Goal: Transaction & Acquisition: Purchase product/service

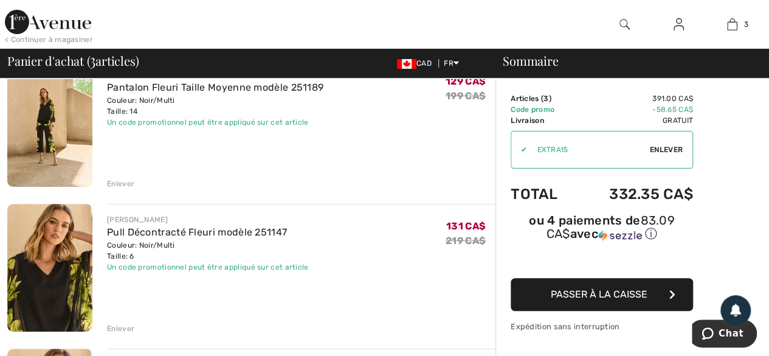
scroll to position [122, 0]
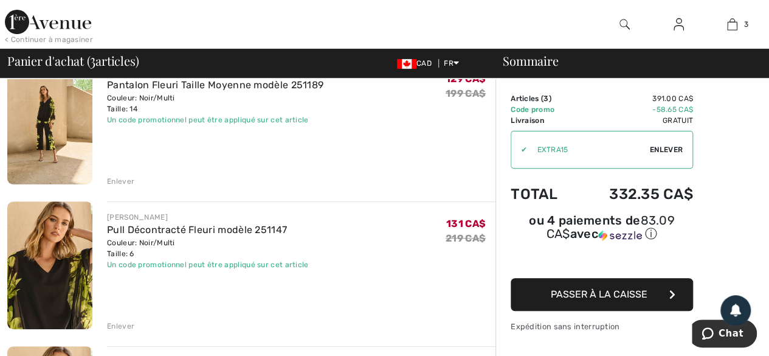
click at [125, 326] on div "Enlever" at bounding box center [120, 325] width 27 height 11
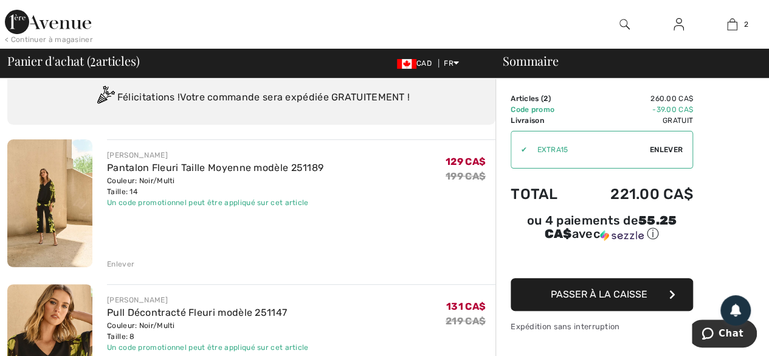
scroll to position [32, 0]
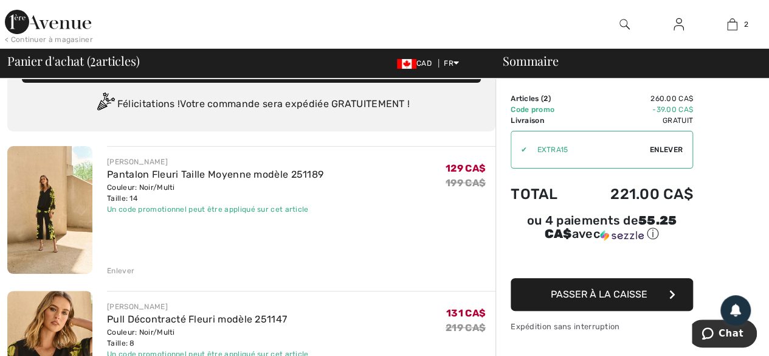
click at [582, 289] on span "Passer à la caisse" at bounding box center [599, 294] width 97 height 12
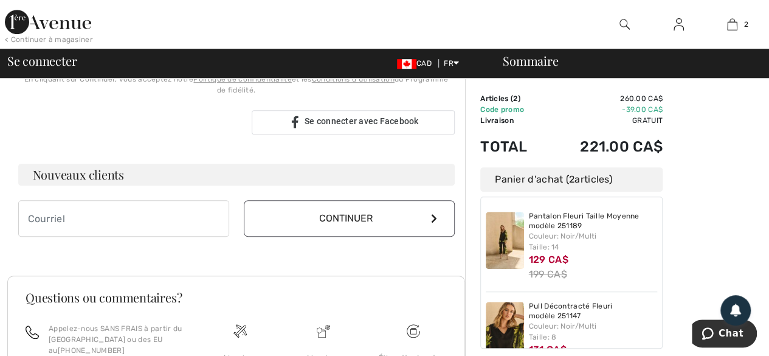
scroll to position [316, 0]
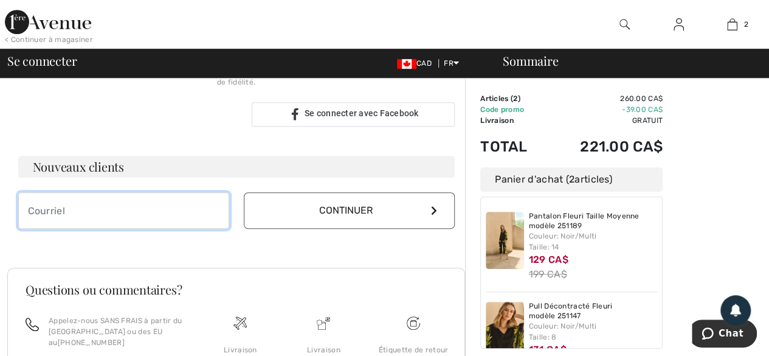
click at [94, 210] on input "email" at bounding box center [123, 210] width 211 height 36
type input "[PERSON_NAME][EMAIL_ADDRESS][DOMAIN_NAME]"
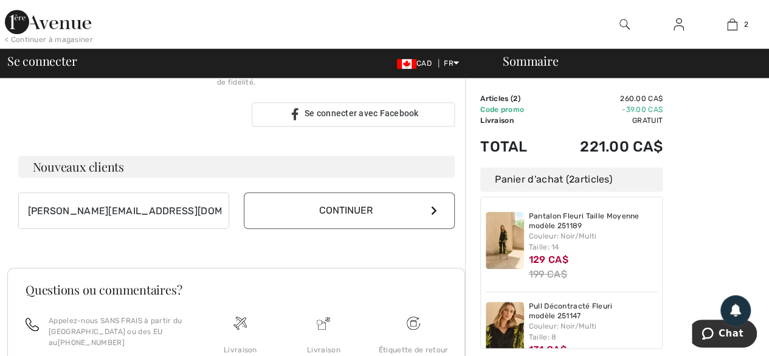
click at [342, 215] on button "Continuer" at bounding box center [349, 210] width 211 height 36
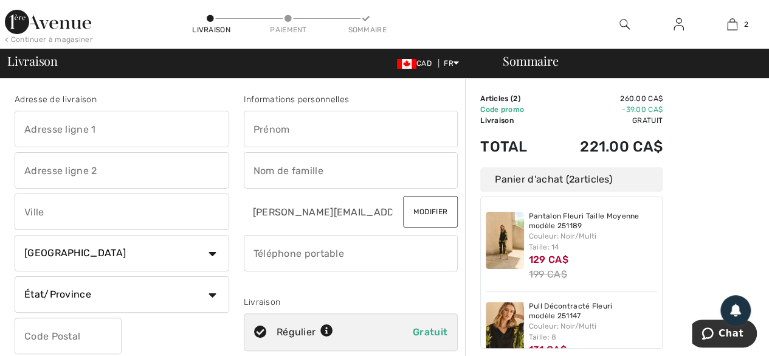
click at [75, 129] on input "text" at bounding box center [122, 129] width 215 height 36
type input "44, boul. des"
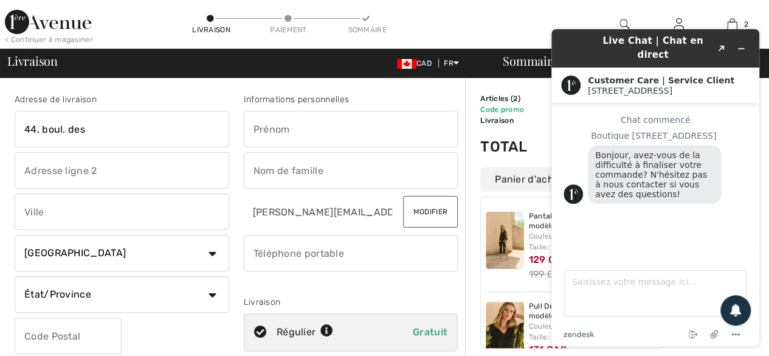
click at [284, 129] on input "text" at bounding box center [351, 129] width 215 height 36
type input "Linda"
click at [280, 170] on input "text" at bounding box center [351, 170] width 215 height 36
type input "Fournier"
click at [287, 266] on input "phone" at bounding box center [351, 253] width 215 height 36
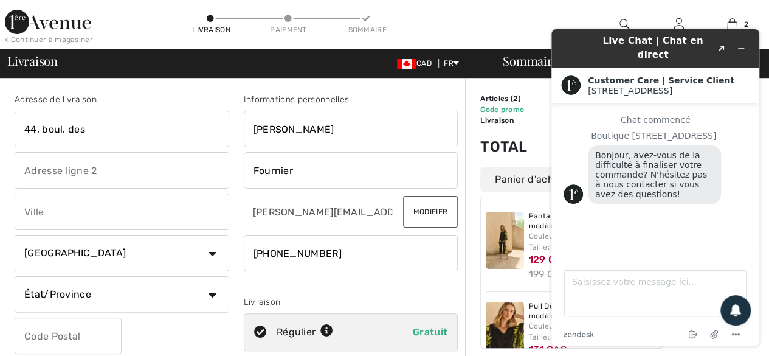
type input "5819966483"
click at [91, 212] on input "text" at bounding box center [122, 211] width 215 height 36
type input "Québec"
click at [105, 128] on input "44, boul. des" at bounding box center [122, 129] width 215 height 36
click at [740, 44] on icon "Réduire le widget" at bounding box center [741, 48] width 9 height 9
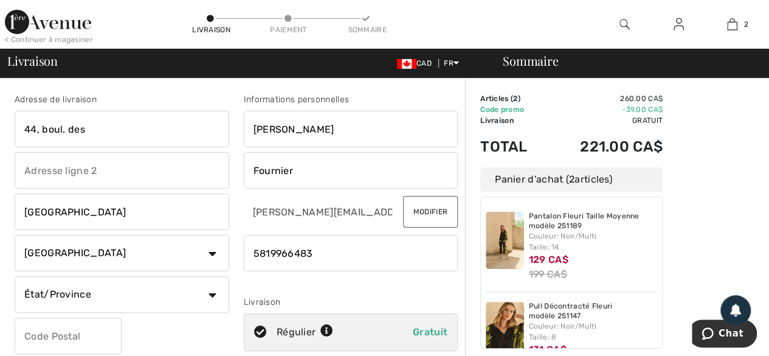
click at [100, 337] on input "text" at bounding box center [68, 335] width 107 height 36
type input "G1L1Y2"
click at [118, 122] on input "44, boul. des" at bounding box center [122, 129] width 215 height 36
type input "4"
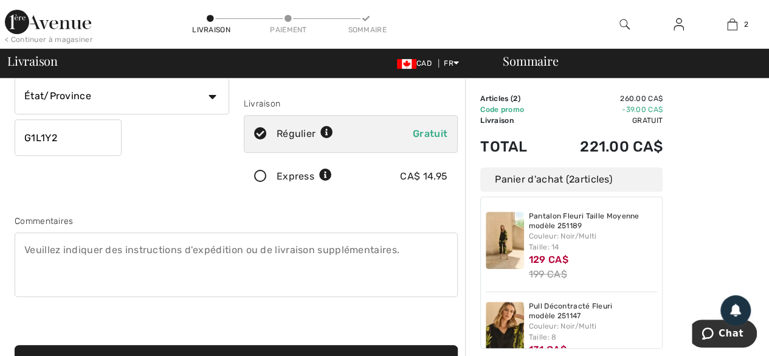
scroll to position [202, 0]
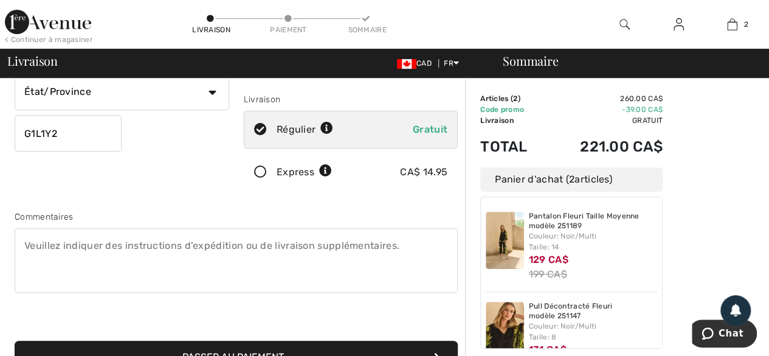
type input "44 boul. des Alliés"
click at [79, 245] on textarea at bounding box center [236, 260] width 443 height 64
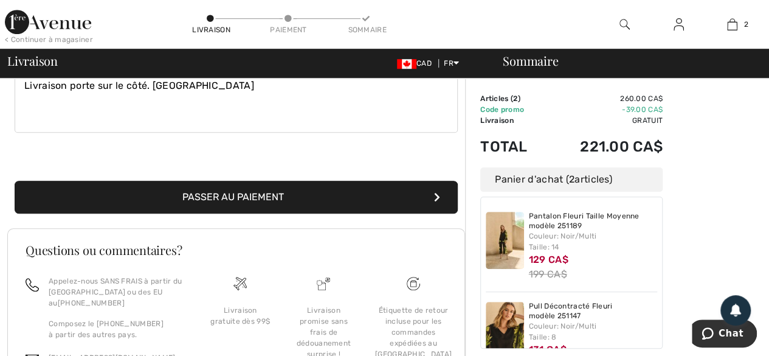
scroll to position [373, 0]
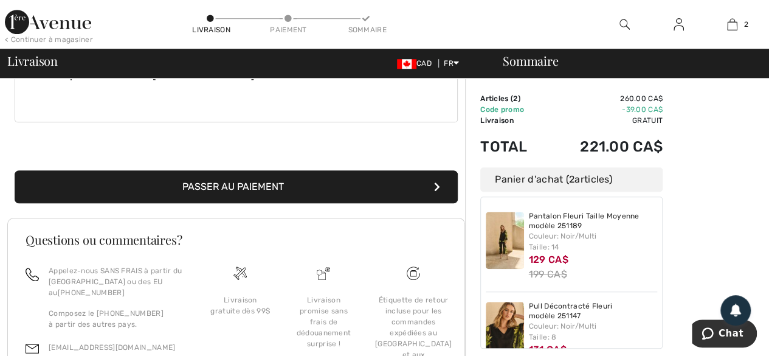
type textarea "Livraison porte sur le côté. [GEOGRAPHIC_DATA]"
click at [221, 183] on button "Passer au paiement" at bounding box center [236, 186] width 443 height 33
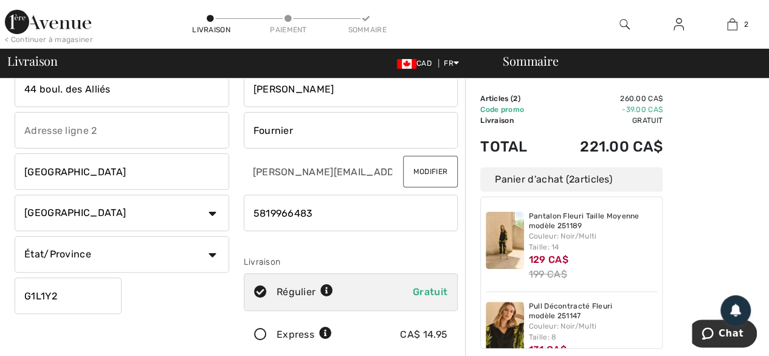
scroll to position [0, 0]
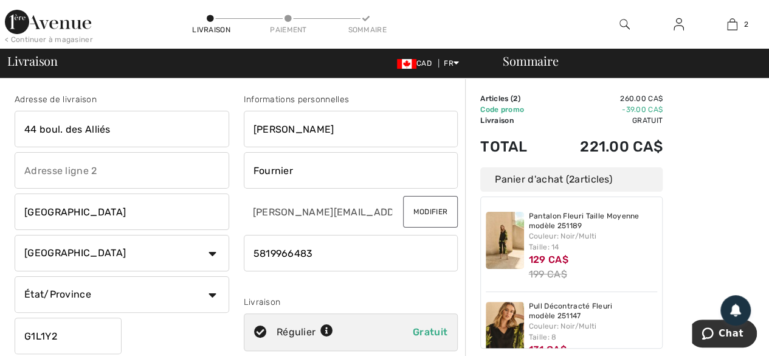
click at [207, 291] on select "État/Province Alberta Colombie-Britannique Ile-du-Prince-Edward Manitoba Nouvea…" at bounding box center [122, 294] width 215 height 36
select select "QC"
click at [15, 276] on select "État/Province Alberta Colombie-Britannique Ile-du-Prince-Edward Manitoba Nouvea…" at bounding box center [122, 294] width 215 height 36
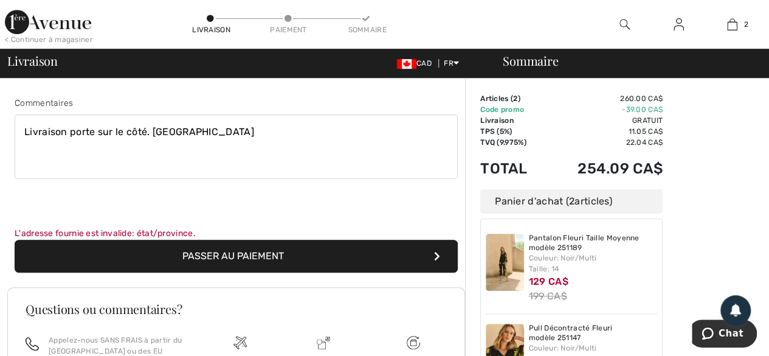
scroll to position [340, 0]
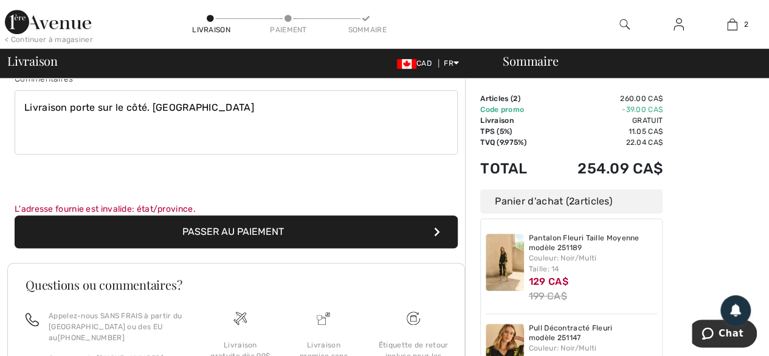
click at [238, 230] on button "Passer au paiement" at bounding box center [236, 231] width 443 height 33
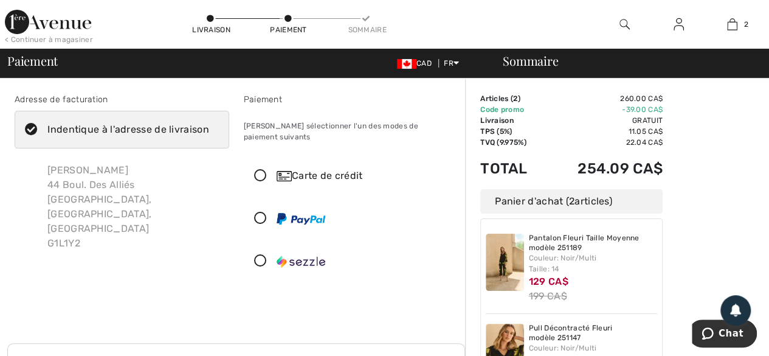
click at [260, 170] on icon at bounding box center [260, 176] width 32 height 13
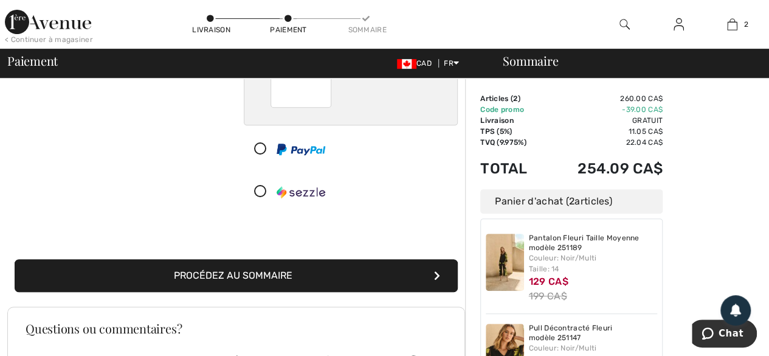
scroll to position [219, 0]
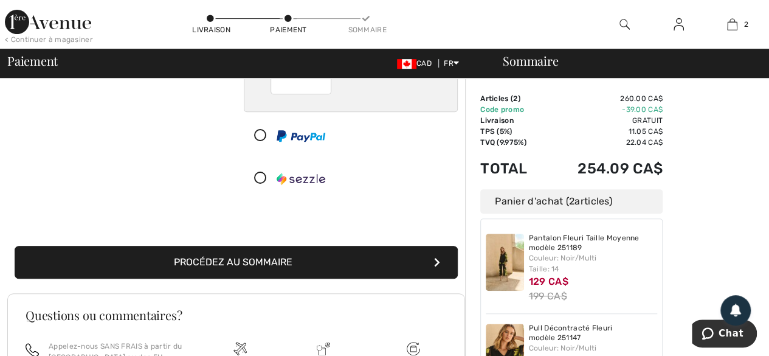
click at [230, 247] on button "Procédez au sommaire" at bounding box center [236, 262] width 443 height 33
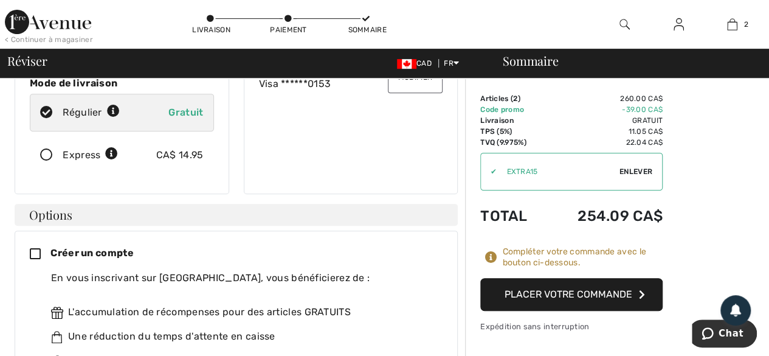
scroll to position [219, 0]
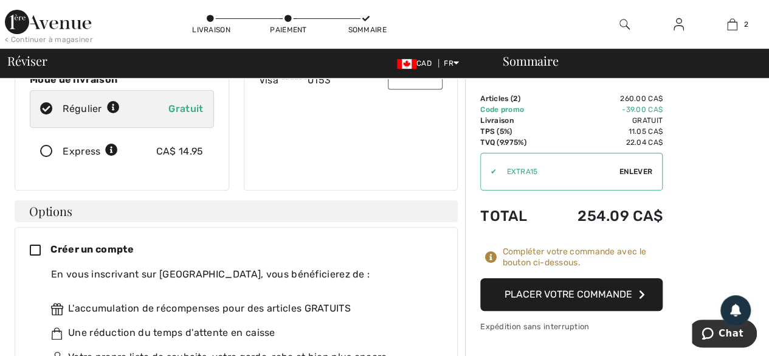
click at [565, 295] on button "Placer votre commande" at bounding box center [571, 294] width 182 height 33
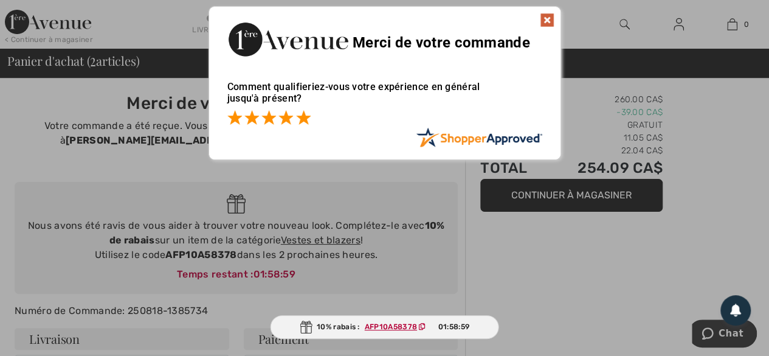
click at [305, 120] on span at bounding box center [303, 117] width 15 height 15
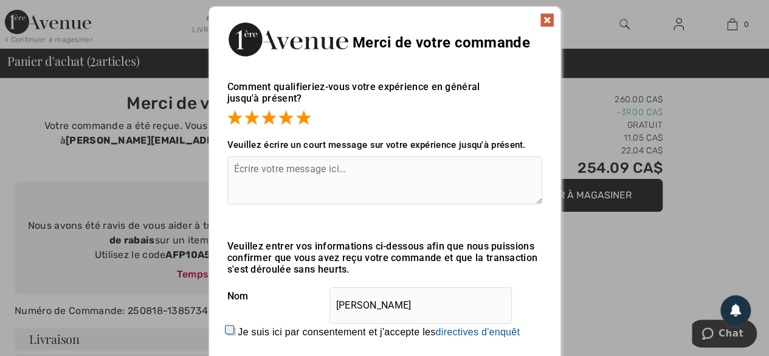
click at [545, 19] on img at bounding box center [547, 20] width 15 height 15
